Goal: Information Seeking & Learning: Find specific fact

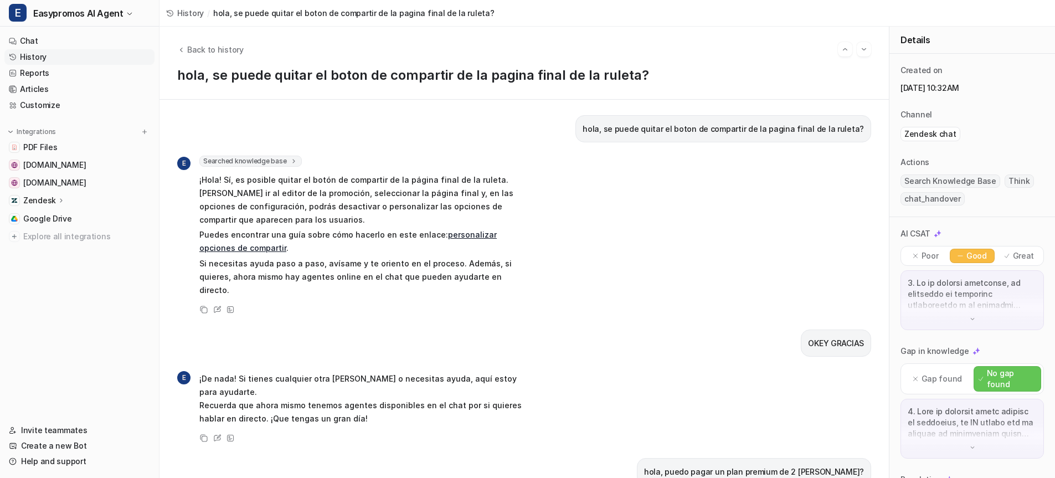
scroll to position [315, 0]
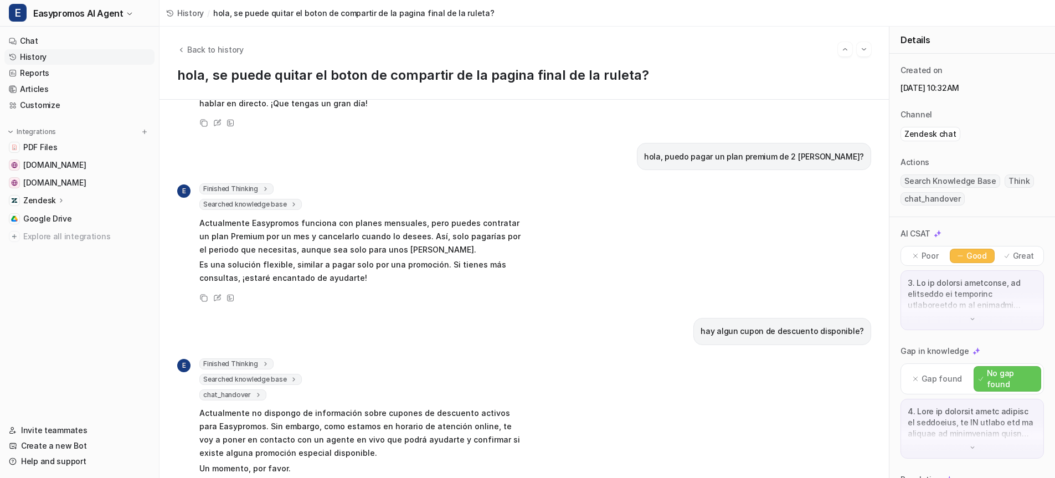
click at [50, 60] on link "History" at bounding box center [79, 57] width 150 height 16
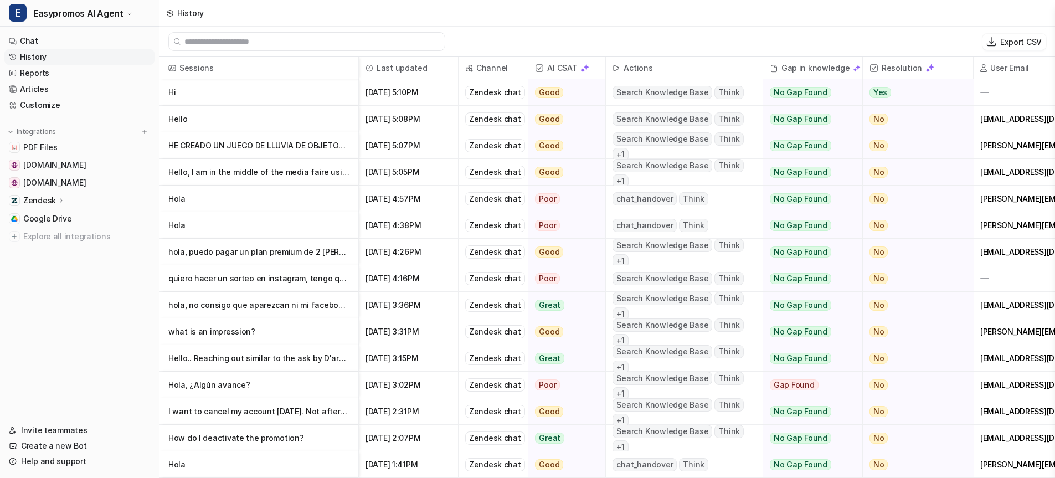
click at [173, 92] on p "Hi" at bounding box center [258, 92] width 181 height 27
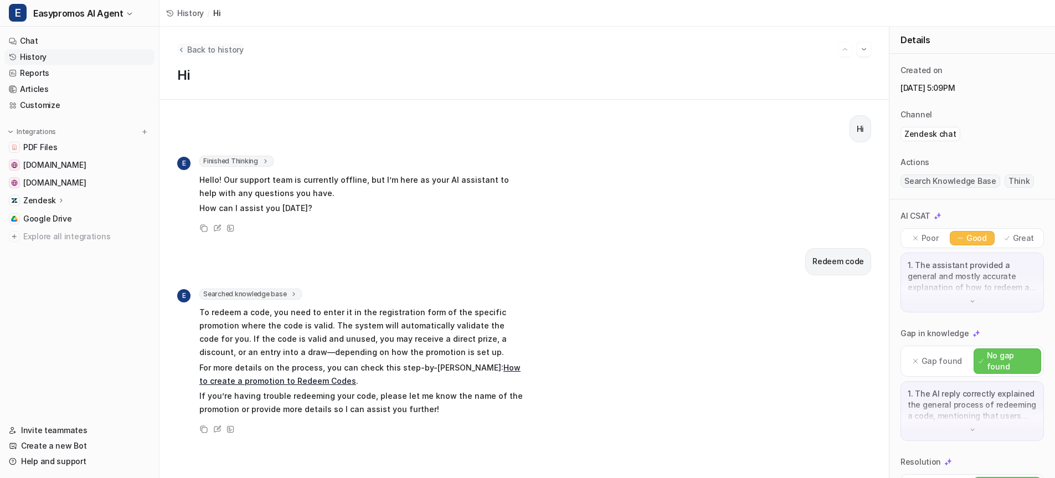
click at [210, 49] on span "Back to history" at bounding box center [215, 50] width 56 height 12
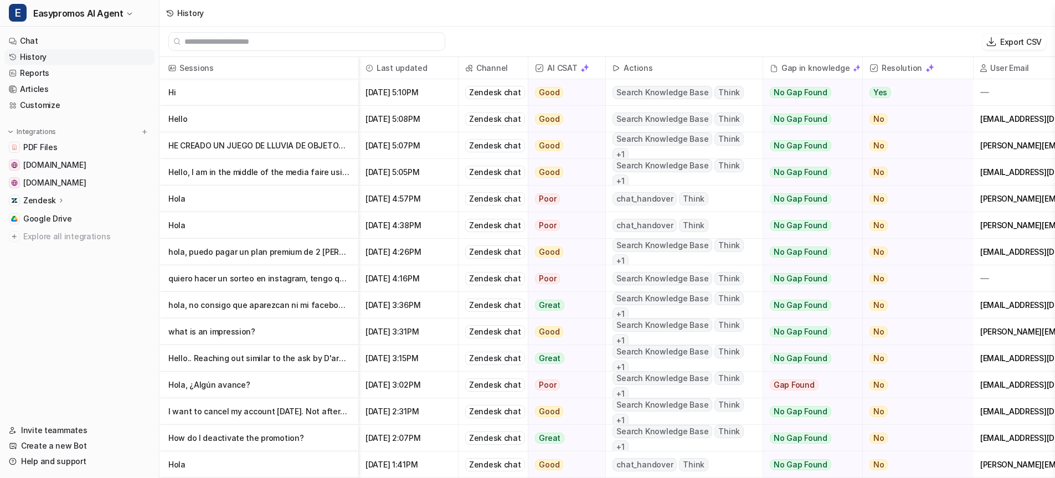
click at [179, 116] on p "Hello" at bounding box center [258, 119] width 181 height 27
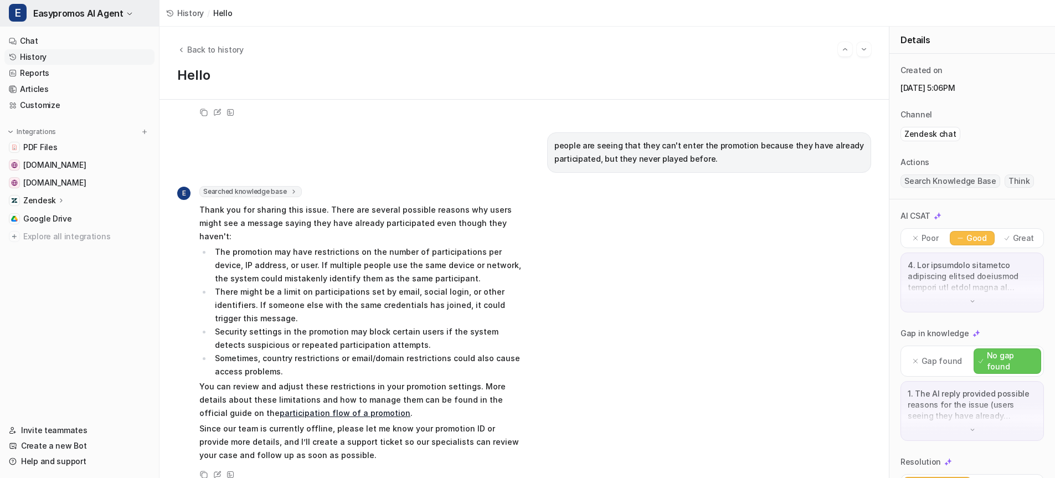
scroll to position [244, 0]
click at [43, 56] on link "History" at bounding box center [79, 57] width 150 height 16
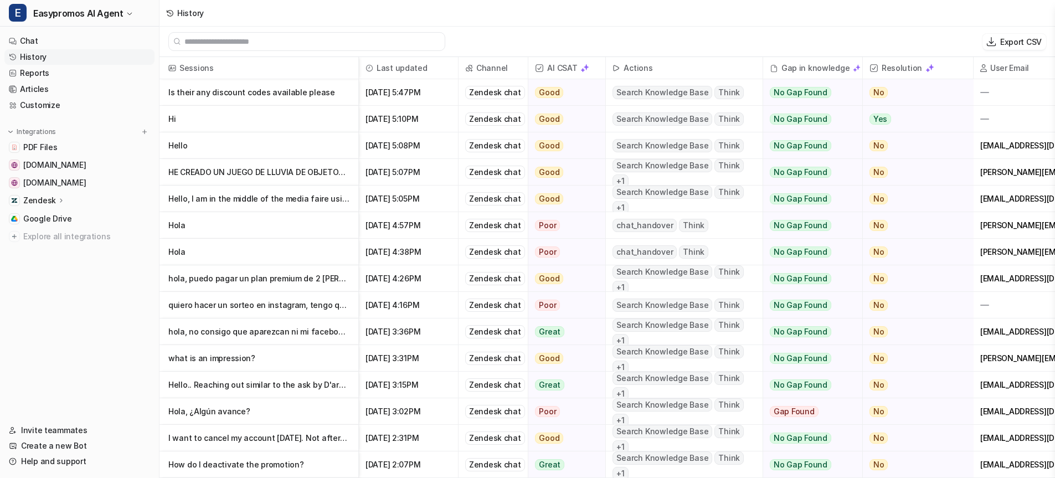
click at [293, 94] on p "Is their any discount codes available please" at bounding box center [258, 92] width 181 height 27
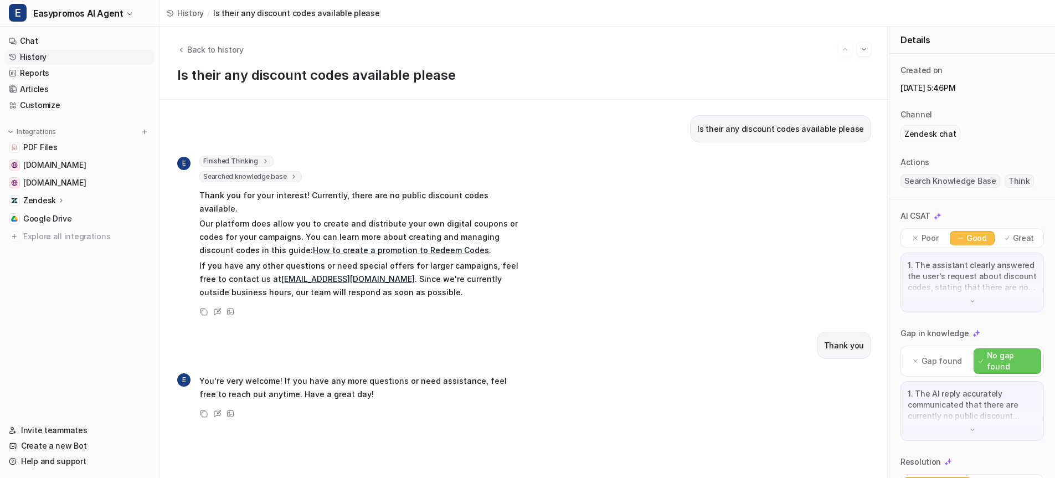
click at [35, 55] on link "History" at bounding box center [79, 57] width 150 height 16
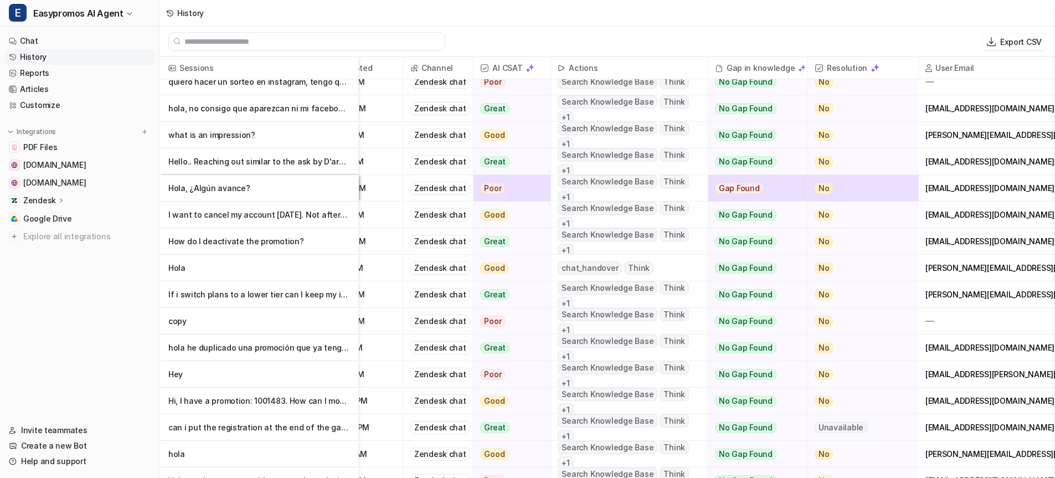
scroll to position [54, 55]
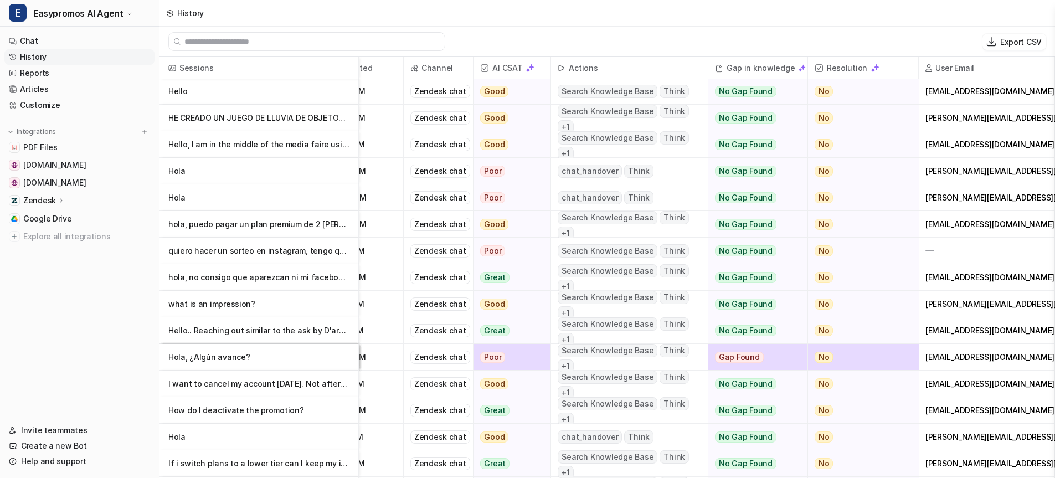
click at [38, 58] on link "History" at bounding box center [79, 57] width 150 height 16
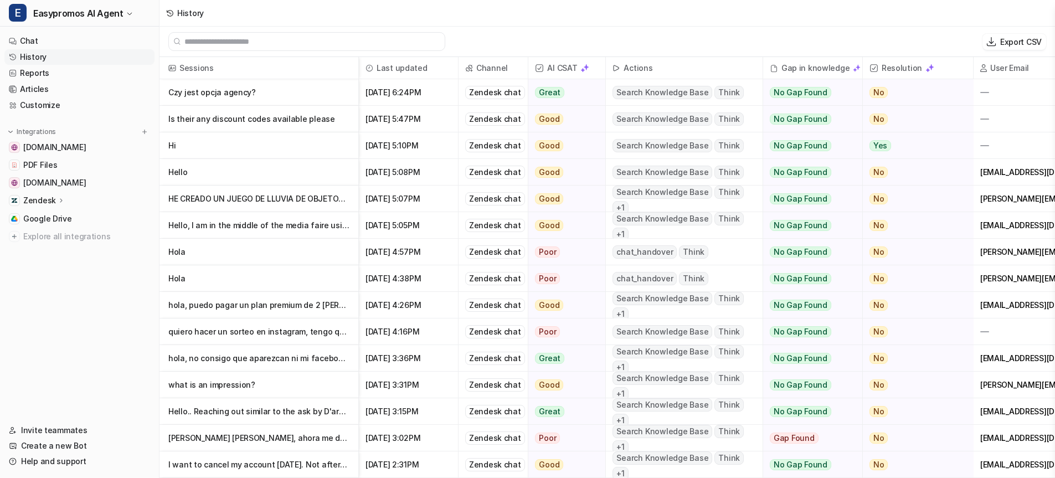
click at [221, 92] on p "Czy jest opcja agency?" at bounding box center [258, 92] width 181 height 27
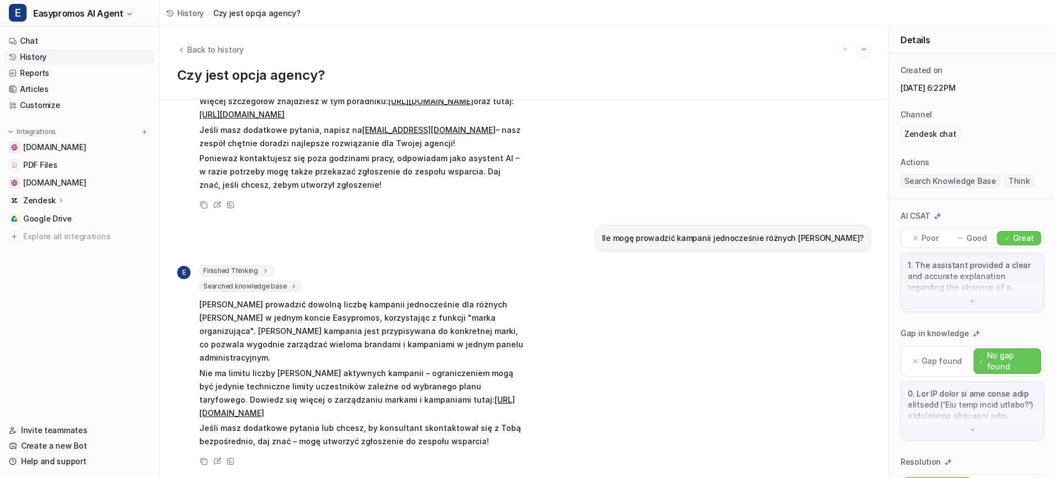
scroll to position [229, 0]
click at [219, 201] on icon at bounding box center [217, 205] width 8 height 8
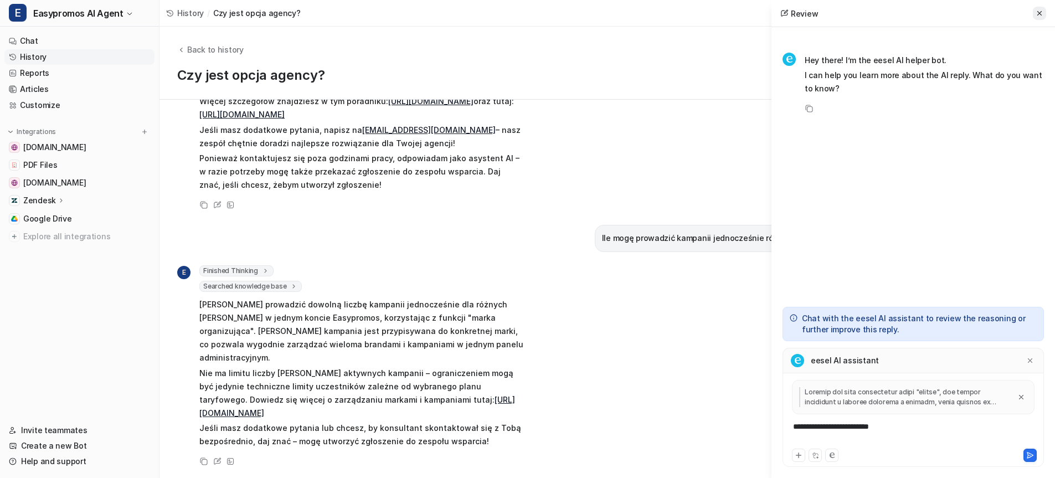
click at [1040, 12] on icon at bounding box center [1039, 13] width 4 height 4
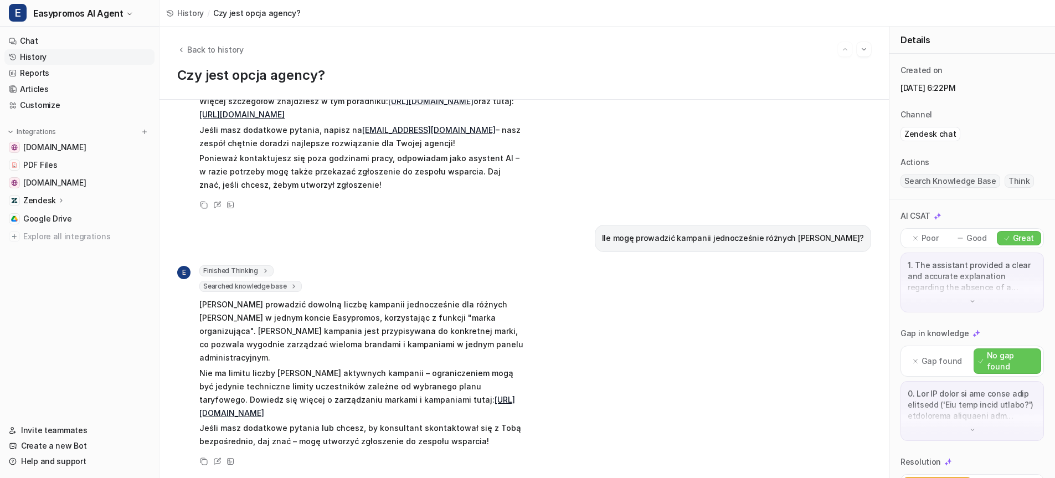
scroll to position [0, 0]
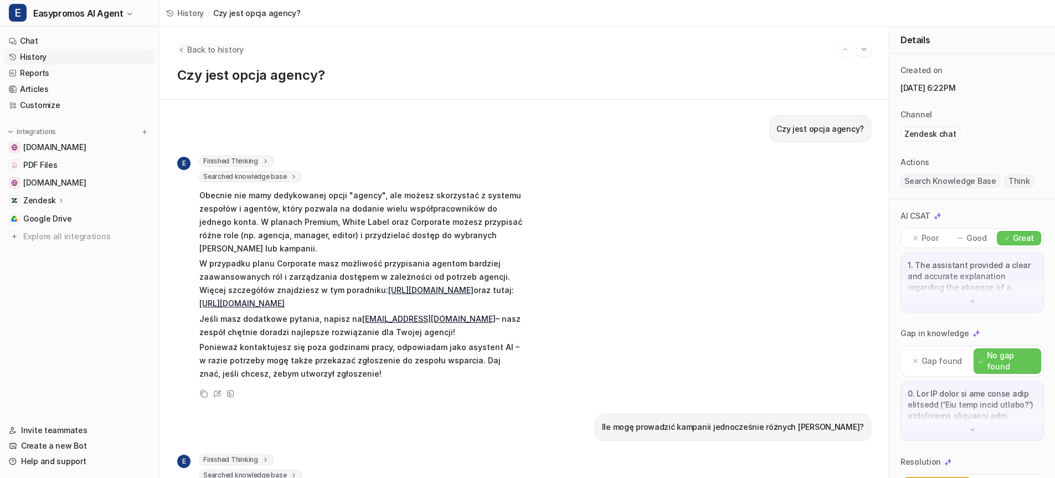
click at [223, 50] on span "Back to history" at bounding box center [215, 50] width 56 height 12
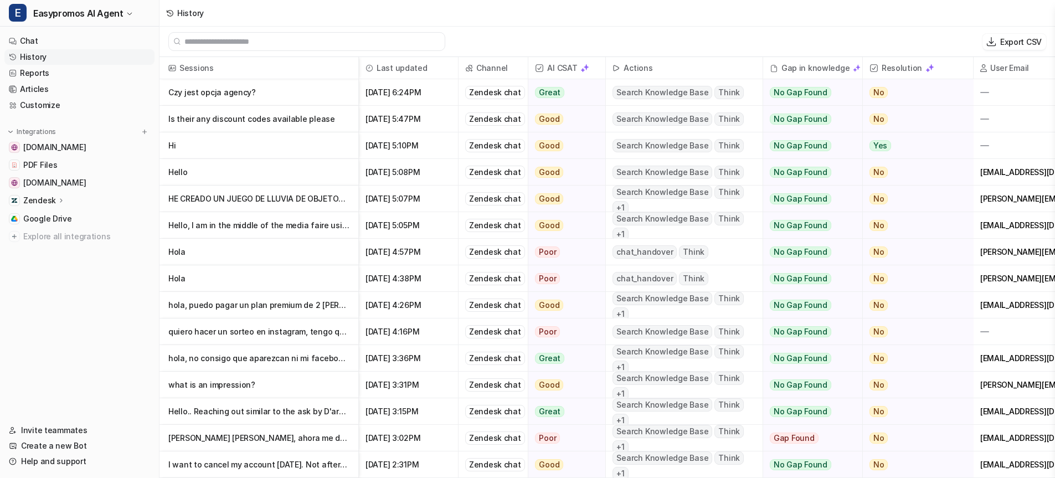
click at [234, 198] on p "HE CREADO UN JUEGO DE LLUVIA DE OBJETOS PERO QUIERO QUE AL FINAL HAYA UN SORTEO…" at bounding box center [258, 198] width 181 height 27
click at [213, 200] on p "HE CREADO UN JUEGO DE LLUVIA DE OBJETOS PERO QUIERO QUE AL FINAL HAYA UN SORTEO…" at bounding box center [258, 198] width 181 height 27
click at [214, 99] on p "Czy jest opcja agency?" at bounding box center [258, 92] width 181 height 27
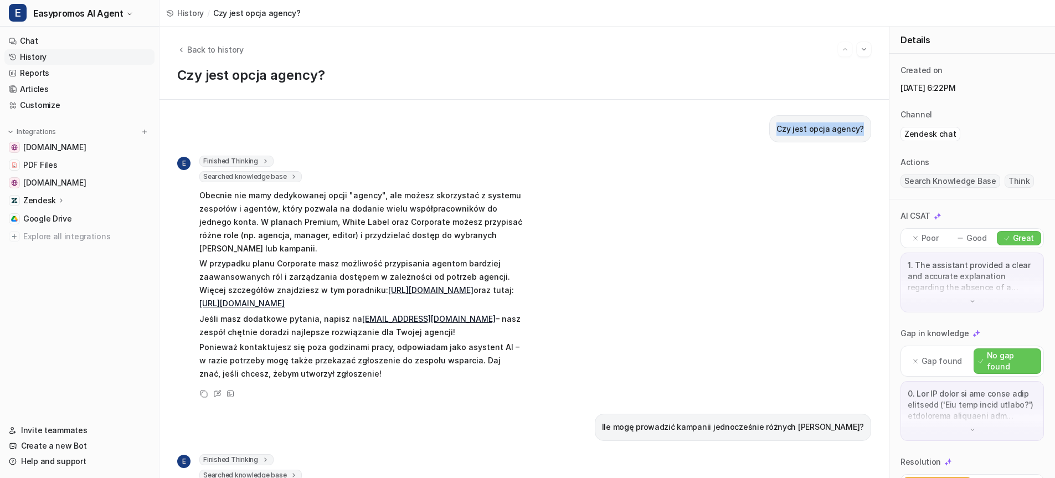
drag, startPoint x: 780, startPoint y: 128, endPoint x: 865, endPoint y: 127, distance: 85.3
click at [865, 127] on div "Czy jest opcja agency?" at bounding box center [820, 128] width 102 height 27
copy p "Czy jest opcja agency?"
click at [727, 137] on div "Czy jest opcja agency?" at bounding box center [524, 128] width 694 height 27
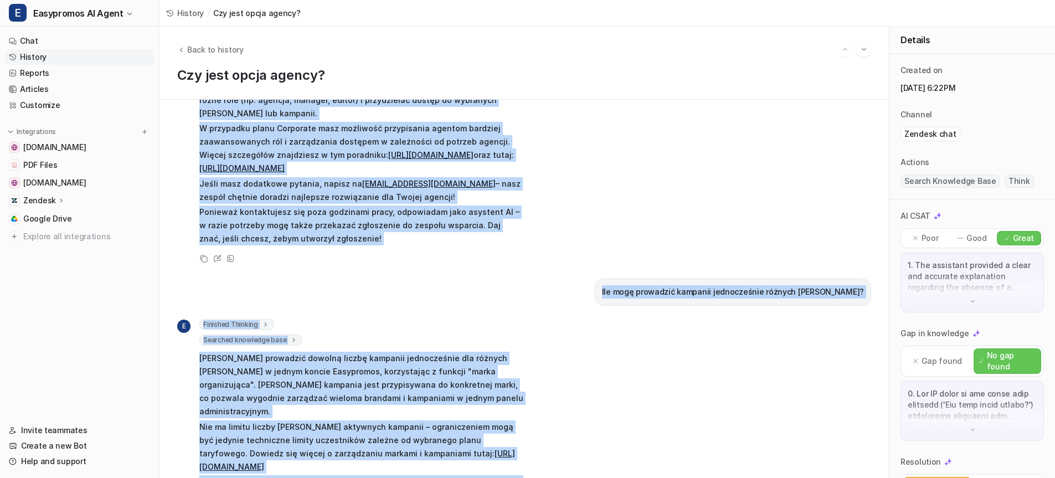
scroll to position [229, 0]
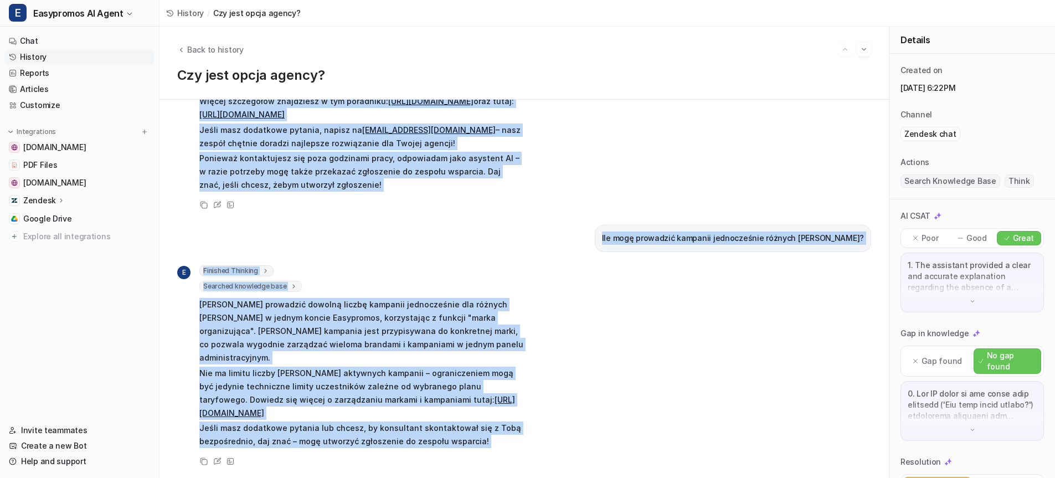
drag, startPoint x: 758, startPoint y: 126, endPoint x: 821, endPoint y: 512, distance: 391.0
click at [821, 477] on html "E Easypromos AI Agent Chat History Reports Articles Customize Integrations easy…" at bounding box center [527, 239] width 1055 height 478
copy div "Czy jest opcja agency? E Finished Thinking 1 Obecny czas UTC to 16 : 22 w piąte…"
